Goal: Task Accomplishment & Management: Manage account settings

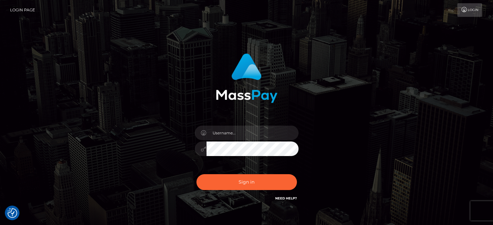
checkbox input "true"
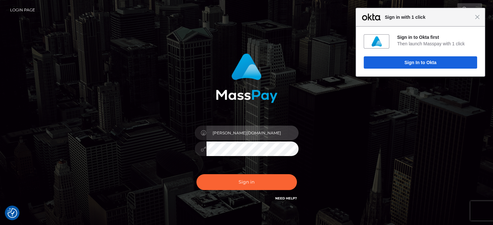
click at [214, 132] on input "[PERSON_NAME][DOMAIN_NAME]" at bounding box center [253, 133] width 92 height 15
click at [235, 130] on input "Charina.vip" at bounding box center [253, 133] width 92 height 15
type input "Charina.ACE"
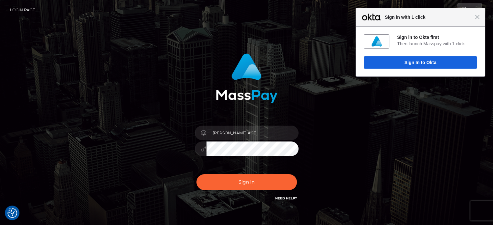
click at [281, 103] on div "Charina.ACE Sign in" at bounding box center [247, 128] width 170 height 159
click at [258, 185] on button "Sign in" at bounding box center [247, 183] width 101 height 16
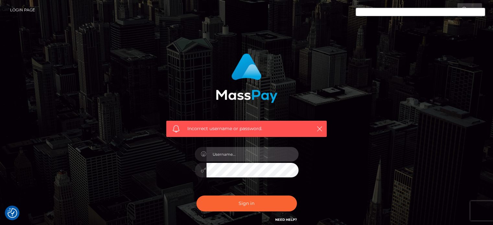
type input "[PERSON_NAME][DOMAIN_NAME]"
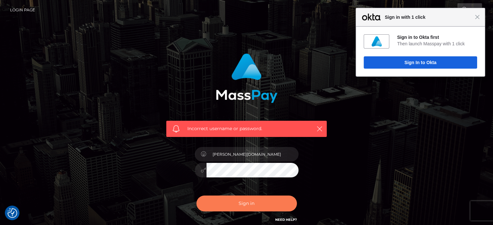
click at [234, 201] on button "Sign in" at bounding box center [247, 204] width 101 height 16
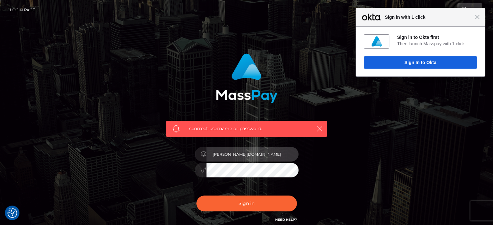
click at [213, 157] on input "[PERSON_NAME][DOMAIN_NAME]" at bounding box center [253, 154] width 92 height 15
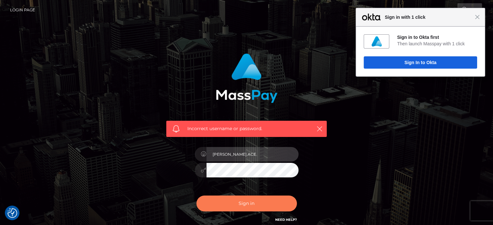
type input "[PERSON_NAME].ACE"
click at [248, 200] on button "Sign in" at bounding box center [247, 204] width 101 height 16
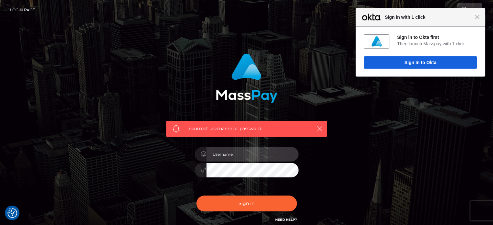
type input "[PERSON_NAME][DOMAIN_NAME]"
click at [225, 153] on input "[PERSON_NAME][DOMAIN_NAME]" at bounding box center [253, 154] width 92 height 15
click at [218, 153] on input "[PERSON_NAME][DOMAIN_NAME]" at bounding box center [253, 154] width 92 height 15
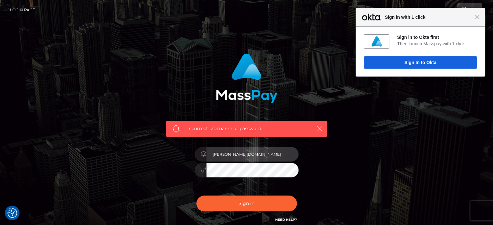
click at [218, 153] on input "[PERSON_NAME][DOMAIN_NAME]" at bounding box center [253, 154] width 92 height 15
type input "Charina.ACE"
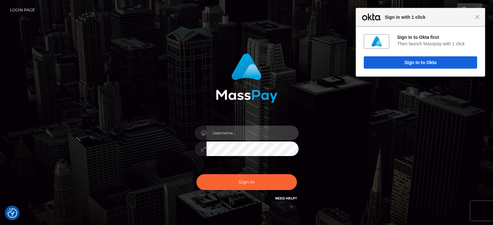
type input "[PERSON_NAME][DOMAIN_NAME]"
click at [243, 128] on input "[PERSON_NAME][DOMAIN_NAME]" at bounding box center [253, 133] width 92 height 15
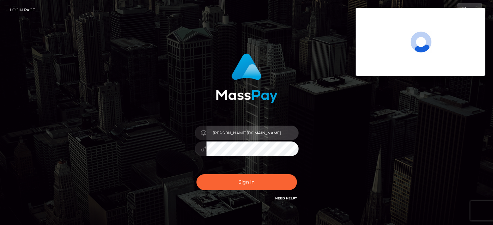
click at [235, 132] on input "[PERSON_NAME][DOMAIN_NAME]" at bounding box center [253, 133] width 92 height 15
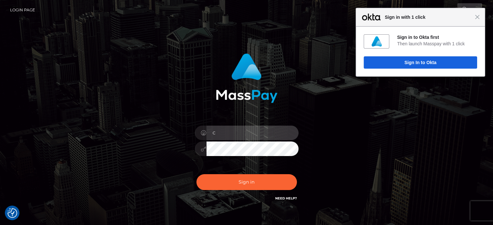
click at [235, 132] on input "C" at bounding box center [253, 133] width 92 height 15
type input "[PERSON_NAME].ACE"
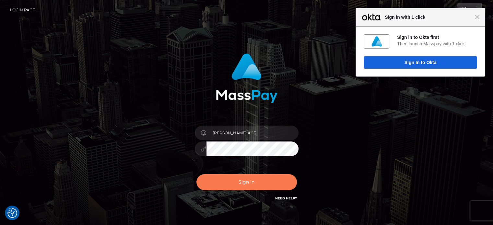
click at [232, 181] on button "Sign in" at bounding box center [247, 183] width 101 height 16
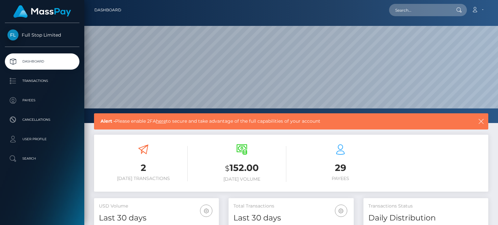
scroll to position [115, 125]
